Goal: Task Accomplishment & Management: Manage account settings

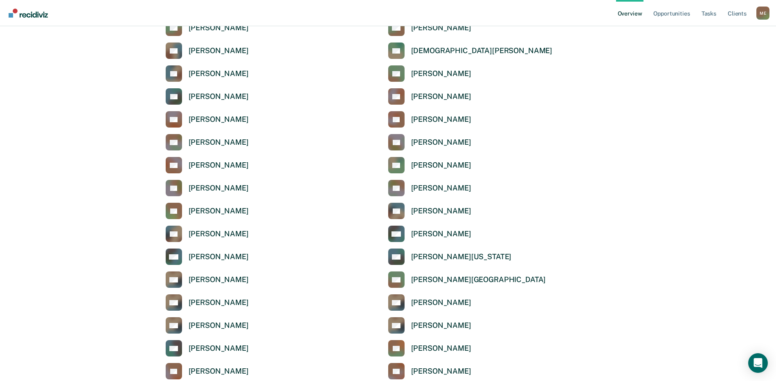
scroll to position [981, 0]
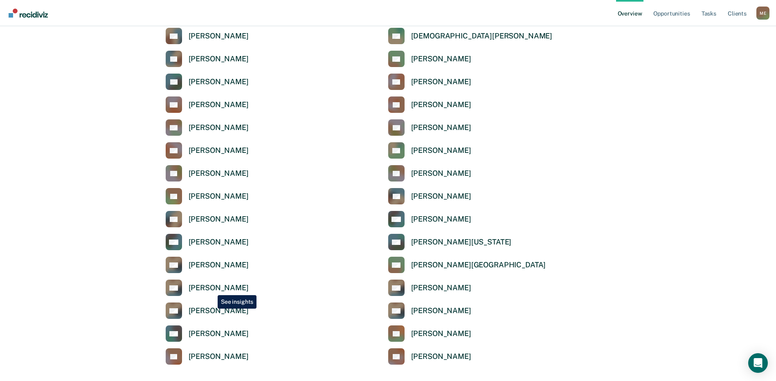
click at [211, 289] on div "Donald Williams" at bounding box center [218, 287] width 60 height 9
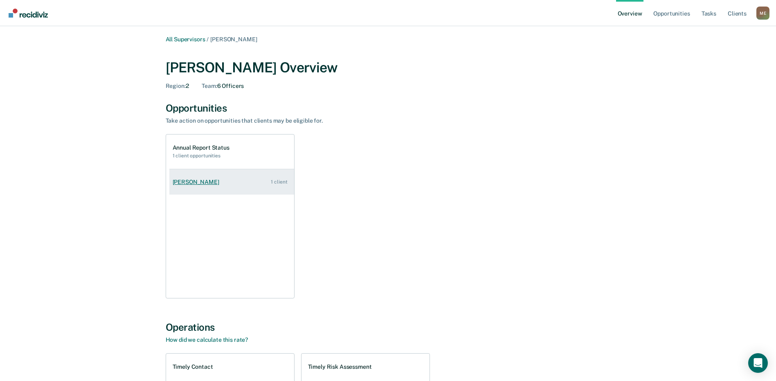
click at [275, 181] on div "1 client" at bounding box center [279, 182] width 16 height 6
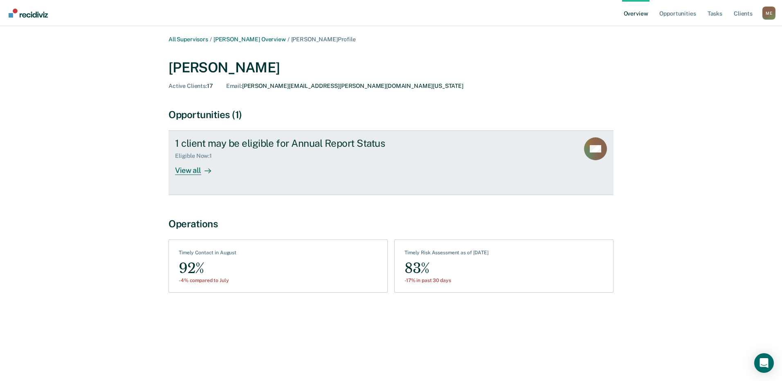
click at [183, 176] on link "1 client may be eligible for Annual Report Status Eligible Now : 1 View all LM" at bounding box center [390, 162] width 445 height 65
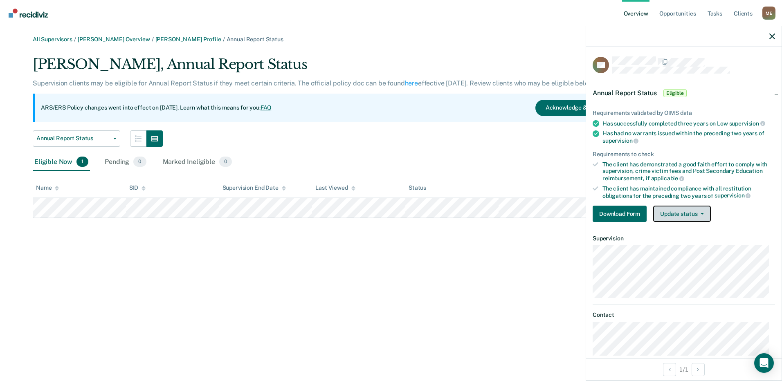
click at [688, 213] on button "Update status" at bounding box center [682, 214] width 58 height 16
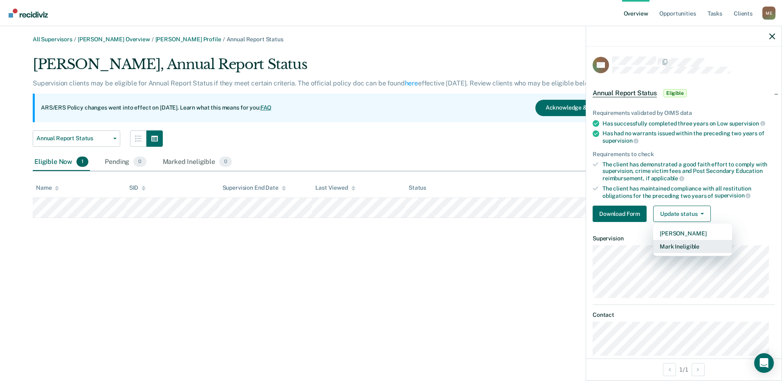
click at [688, 247] on button "Mark Ineligible" at bounding box center [692, 246] width 79 height 13
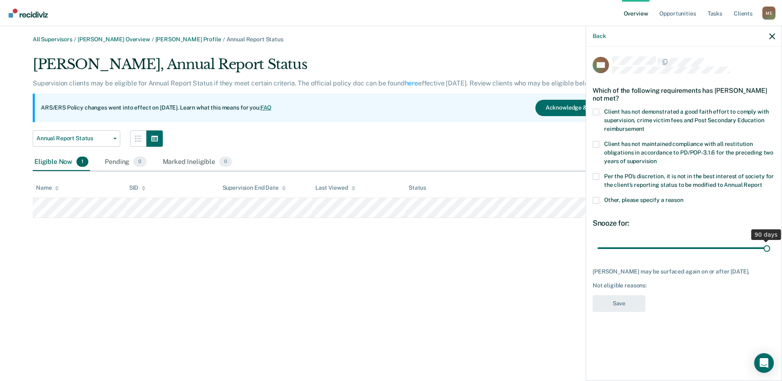
drag, startPoint x: 654, startPoint y: 249, endPoint x: 783, endPoint y: 258, distance: 129.5
type input "90"
click at [770, 255] on input "range" at bounding box center [683, 248] width 173 height 14
